Goal: Check status: Check status

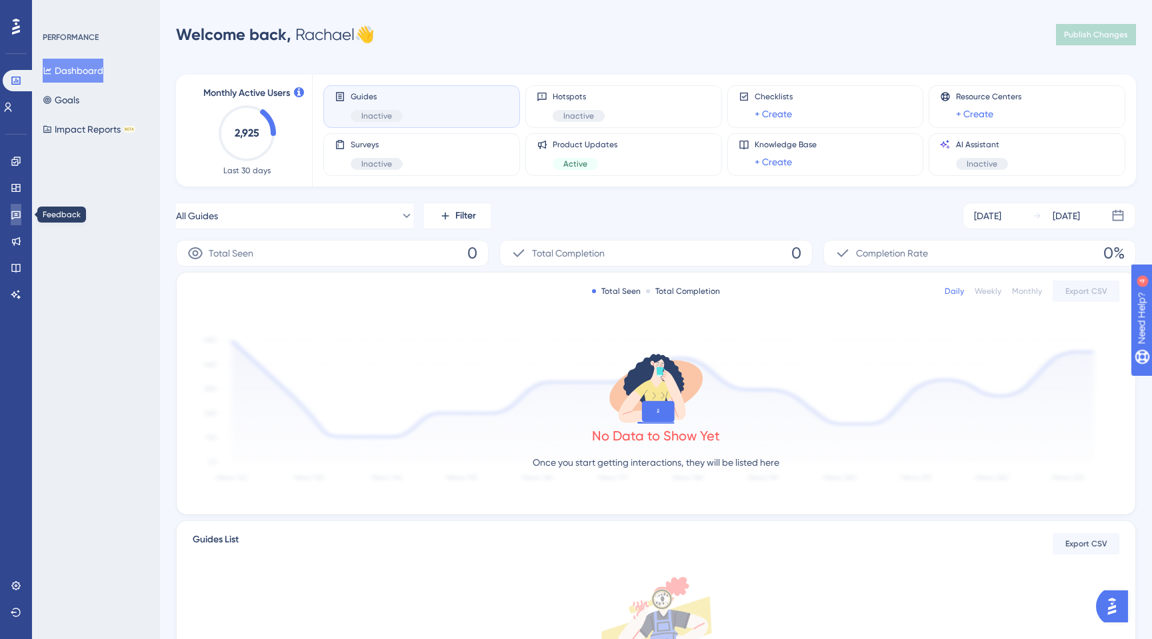
click at [11, 212] on link at bounding box center [16, 214] width 11 height 21
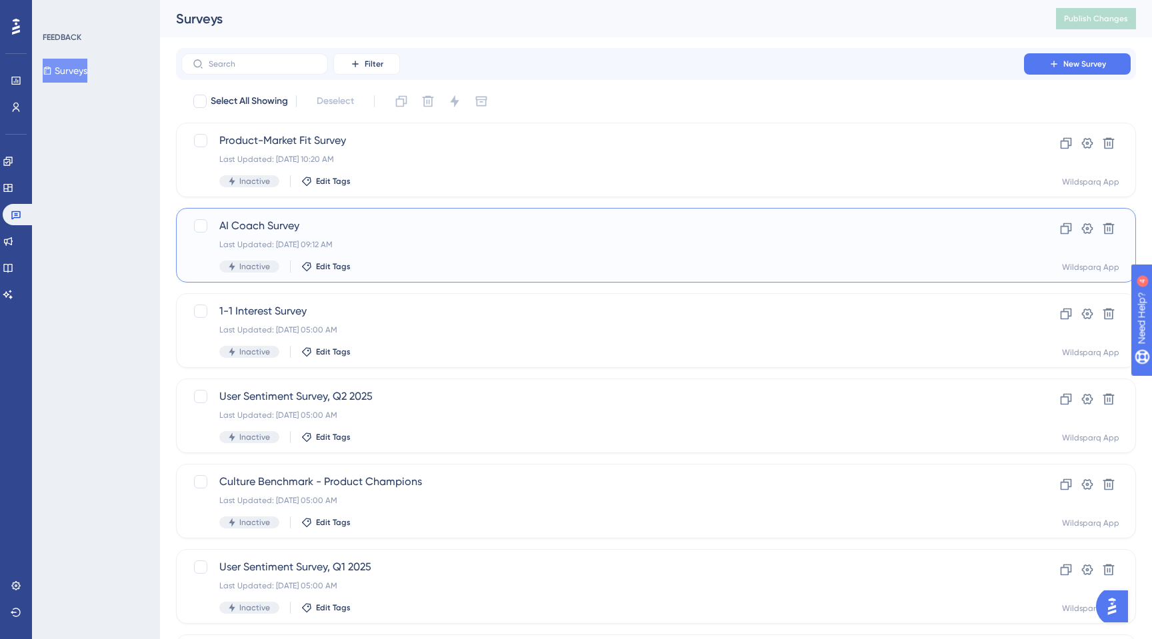
click at [367, 256] on div "AI Coach Survey Last Updated: [DATE] 09:12 AM Inactive Edit Tags" at bounding box center [602, 245] width 767 height 55
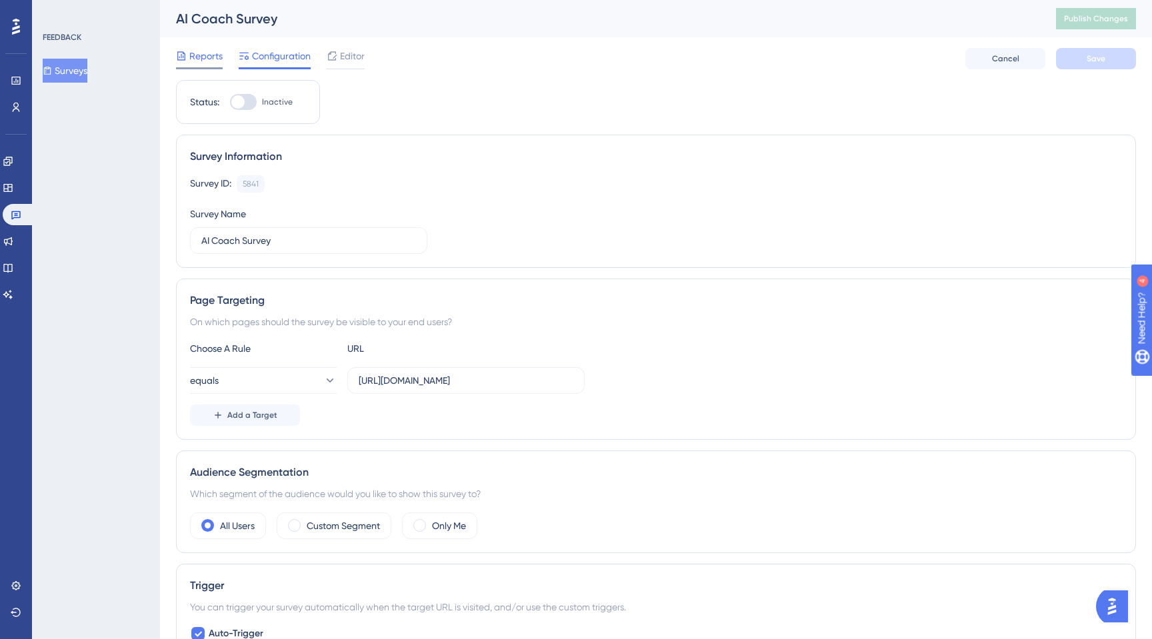
click at [183, 60] on icon at bounding box center [181, 56] width 11 height 11
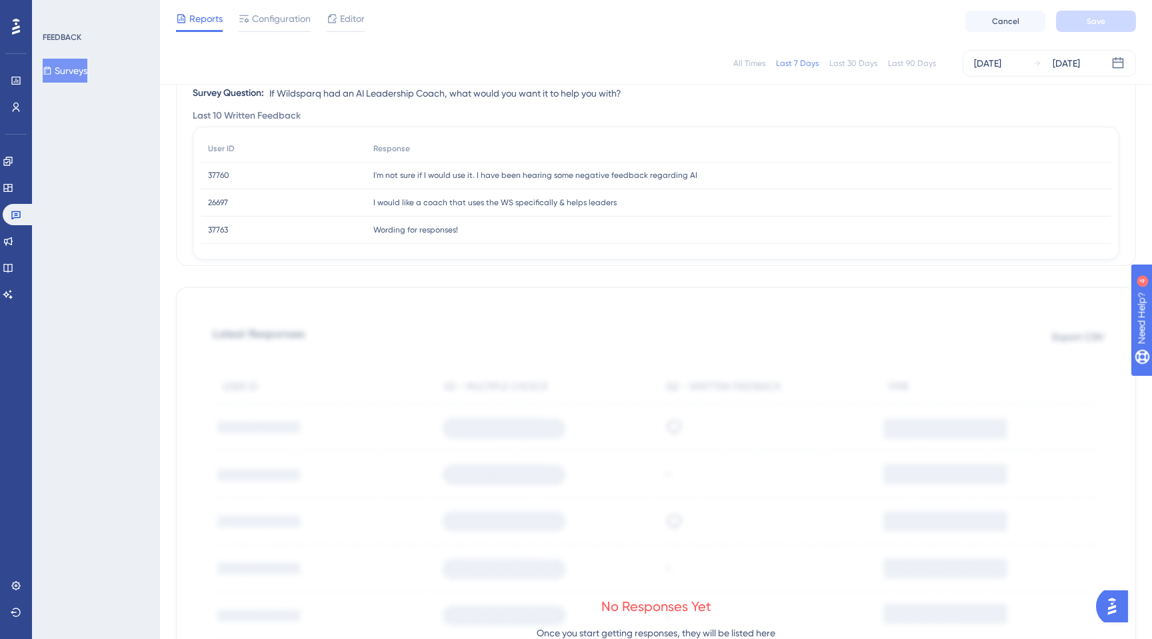
click at [745, 63] on div "All Times" at bounding box center [749, 63] width 32 height 11
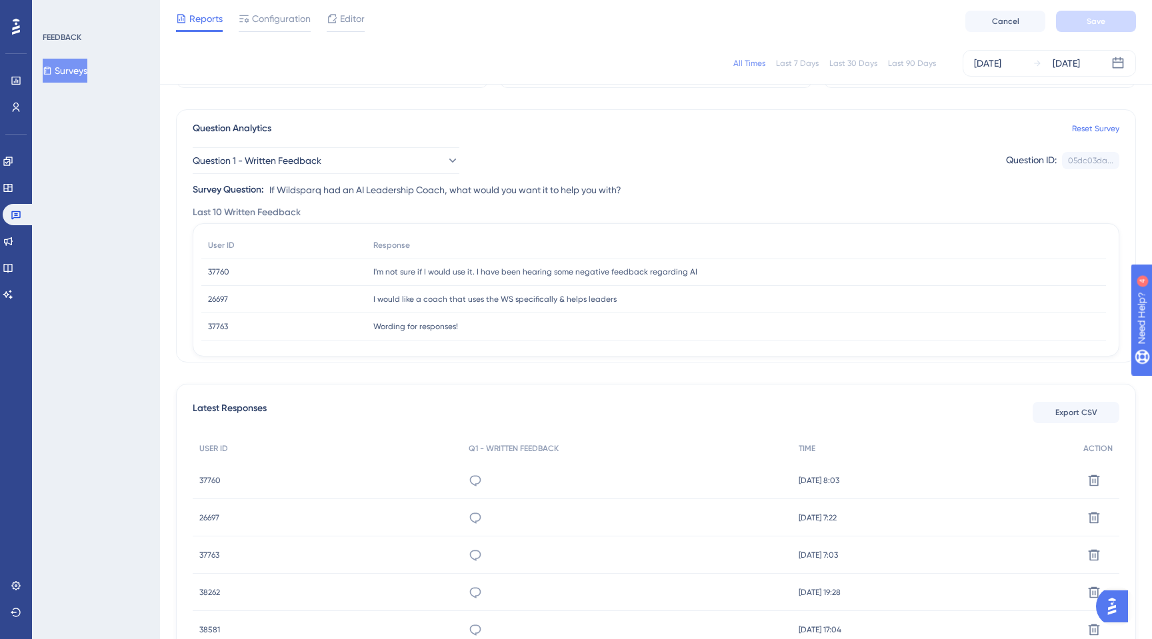
scroll to position [69, 0]
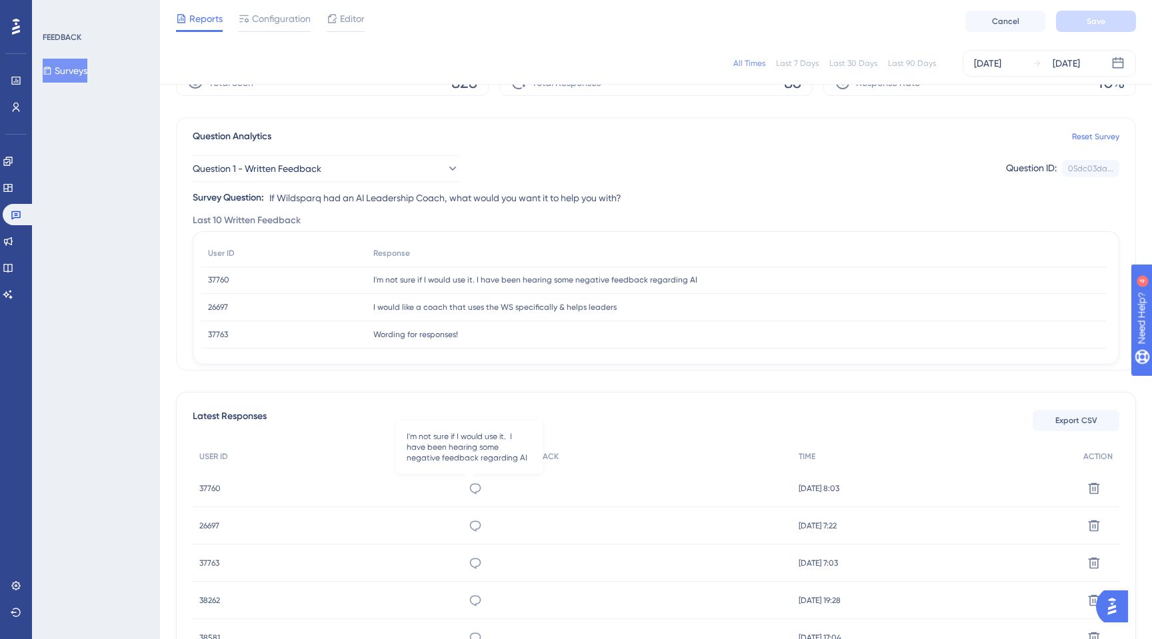
click at [471, 490] on icon at bounding box center [475, 488] width 13 height 13
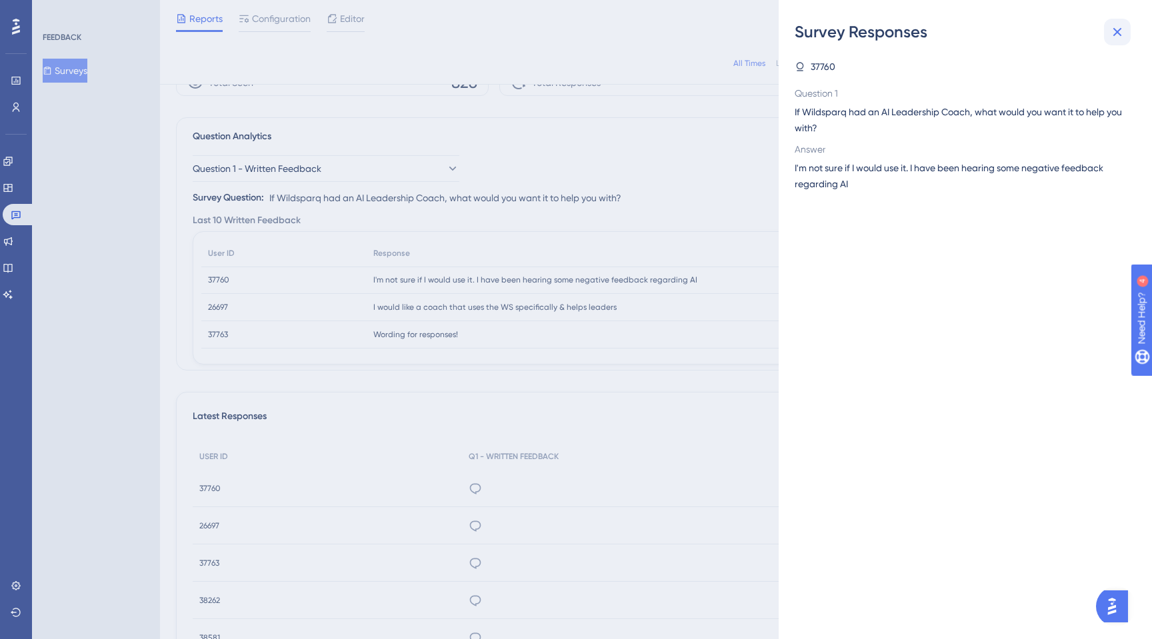
click at [1119, 36] on icon at bounding box center [1117, 32] width 16 height 16
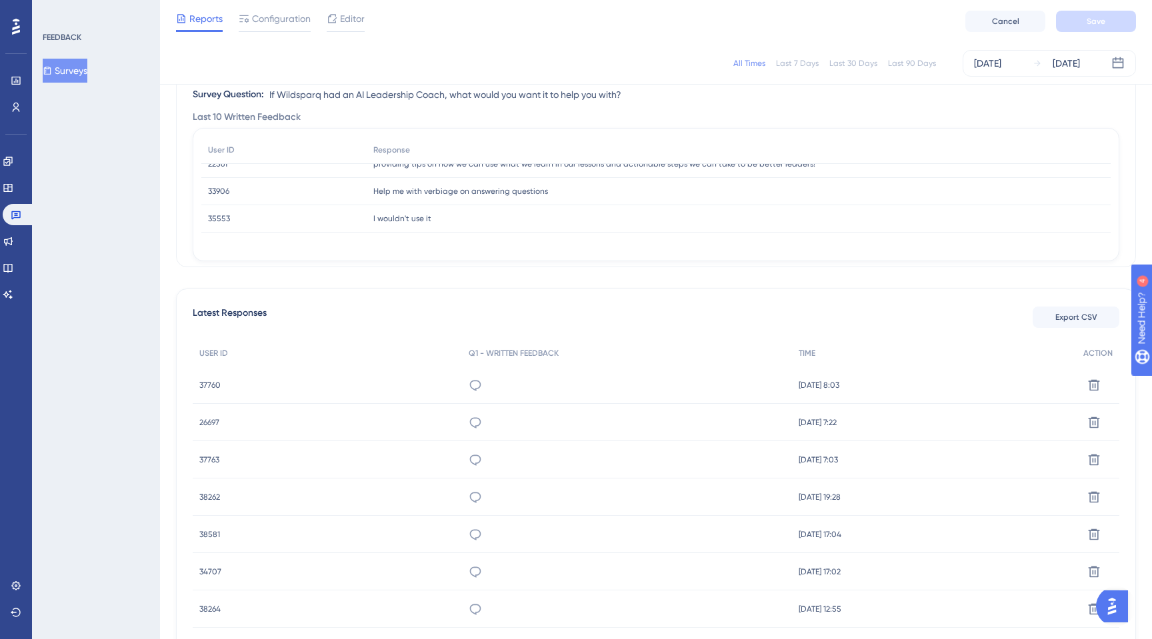
scroll to position [188, 0]
